Goal: Task Accomplishment & Management: Complete application form

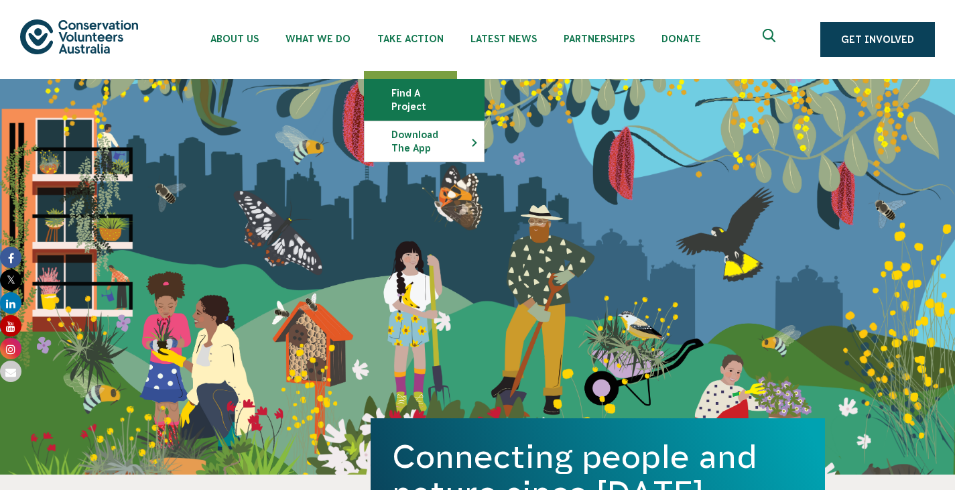
drag, startPoint x: 0, startPoint y: 0, endPoint x: 459, endPoint y: 97, distance: 469.3
click at [459, 97] on link "Find a project" at bounding box center [424, 100] width 119 height 40
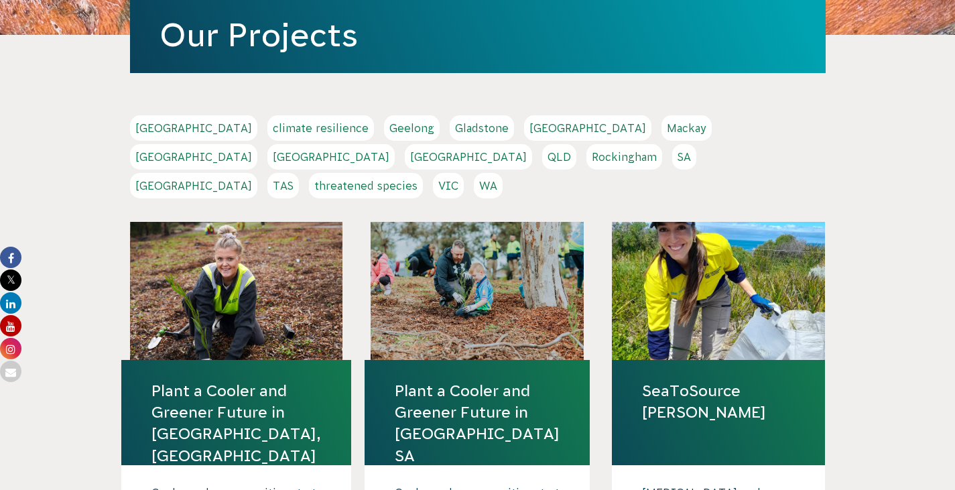
scroll to position [240, 0]
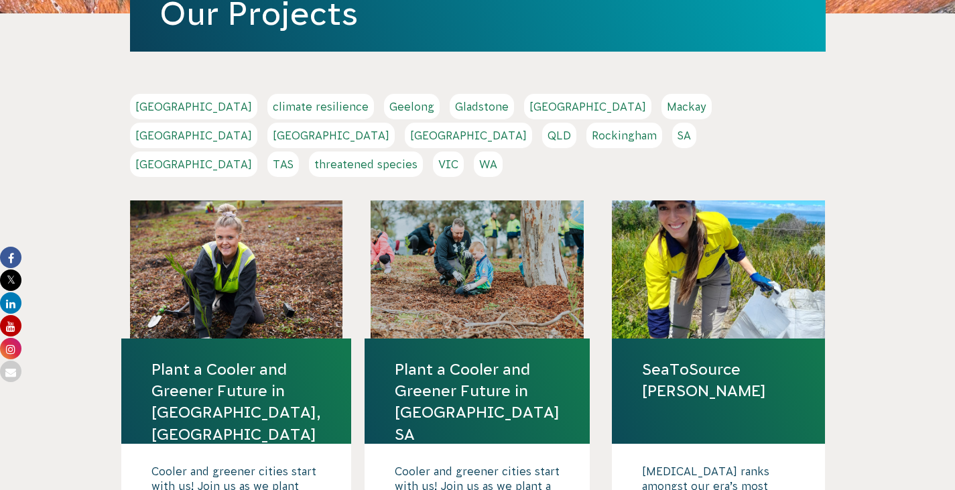
click at [503, 177] on link "WA" at bounding box center [488, 163] width 29 height 25
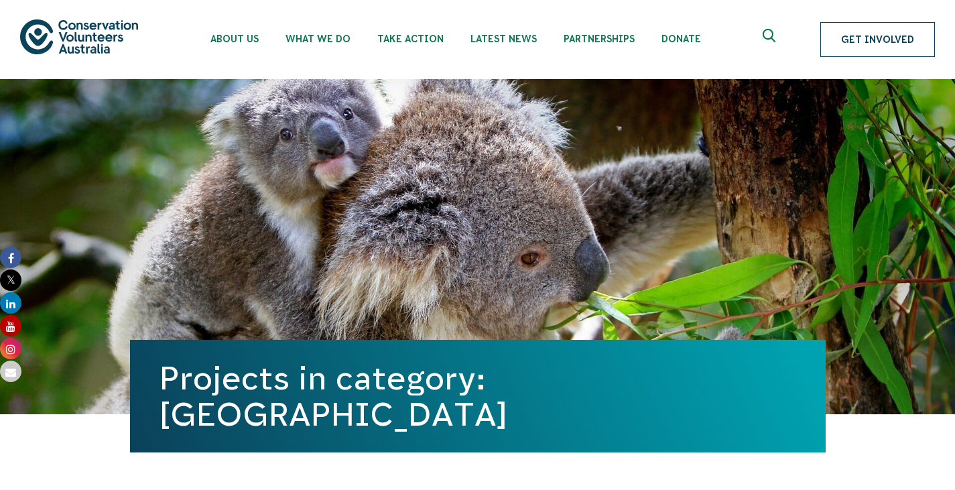
click at [831, 57] on link "Get Involved" at bounding box center [877, 39] width 115 height 35
